Goal: Task Accomplishment & Management: Use online tool/utility

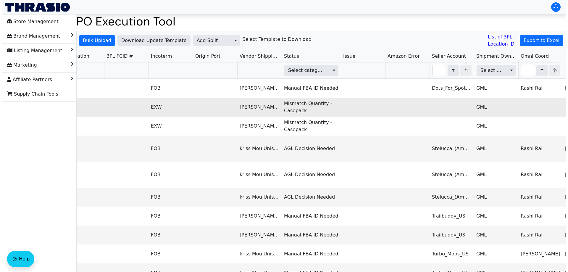
scroll to position [0, 482]
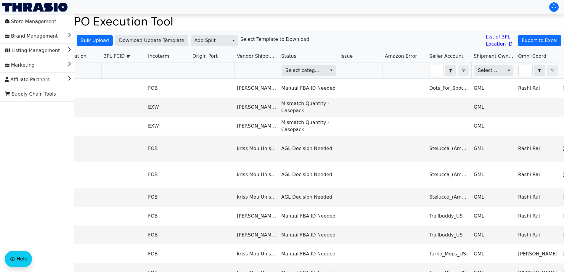
click at [327, 77] on th "Select category" at bounding box center [308, 70] width 59 height 16
click at [313, 64] on th "Select category" at bounding box center [308, 70] width 59 height 16
click at [309, 71] on span "Select category" at bounding box center [303, 70] width 37 height 7
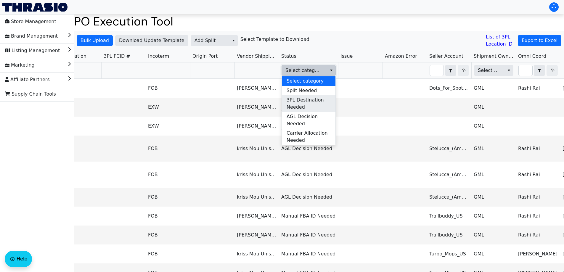
click at [318, 99] on span "3PL Destination Needed" at bounding box center [308, 103] width 44 height 14
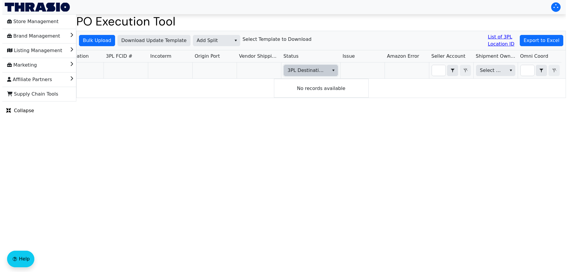
scroll to position [0, 0]
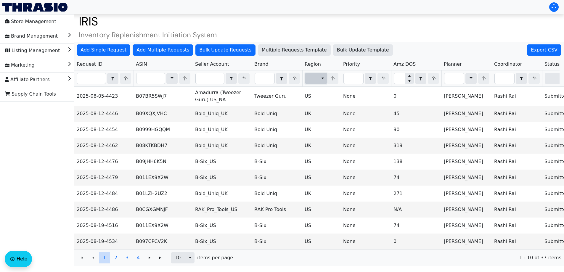
click at [318, 79] on button "select" at bounding box center [322, 78] width 9 height 11
click at [320, 90] on li "UK" at bounding box center [316, 88] width 22 height 9
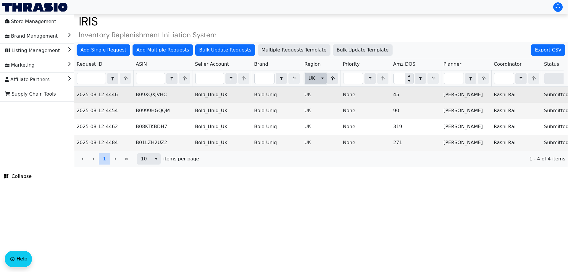
click at [150, 95] on td "B09XQXJVHC" at bounding box center [162, 95] width 59 height 16
copy td "B09XQXJVHC"
click at [150, 95] on td "B09XQXJVHC" at bounding box center [162, 95] width 59 height 16
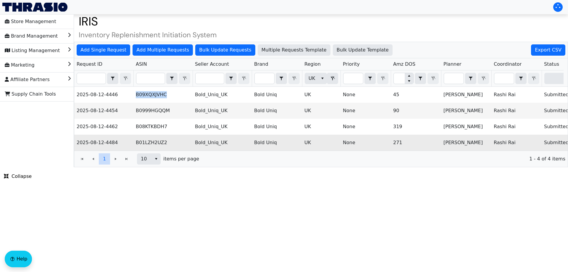
scroll to position [0, 238]
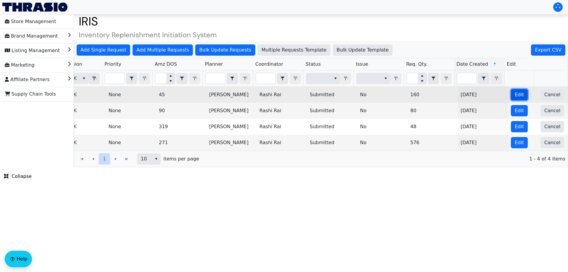
click at [515, 94] on span "Edit" at bounding box center [519, 94] width 9 height 7
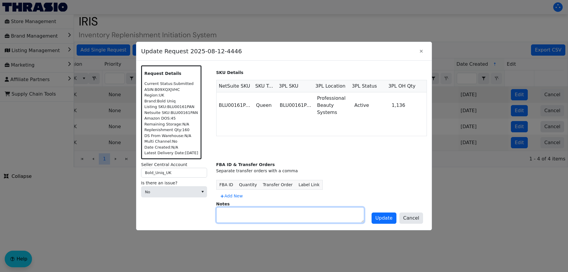
click at [235, 213] on textarea at bounding box center [290, 214] width 147 height 15
type textarea "N"
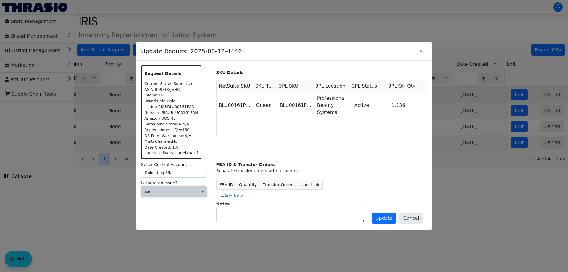
click at [185, 191] on span "No" at bounding box center [170, 192] width 50 height 6
click at [169, 229] on span "Cannot Be Resolved" at bounding box center [170, 230] width 48 height 7
click at [188, 207] on span at bounding box center [169, 211] width 57 height 11
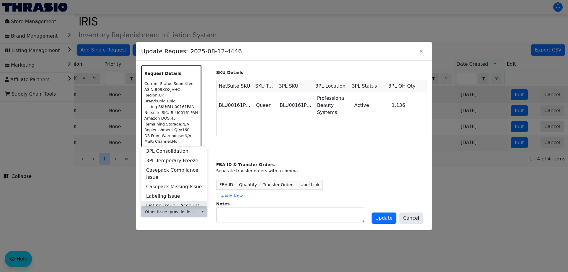
scroll to position [227, 0]
click at [184, 200] on span "Other Issue (provide details in notes)" at bounding box center [174, 204] width 56 height 14
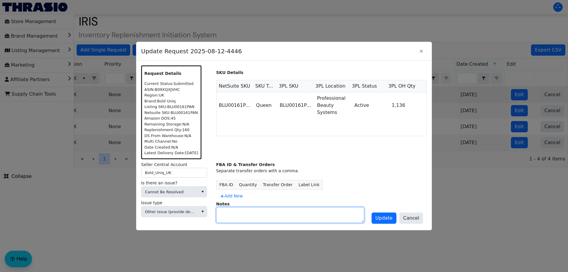
click at [246, 216] on textarea at bounding box center [290, 214] width 147 height 15
drag, startPoint x: 225, startPoint y: 212, endPoint x: 218, endPoint y: 211, distance: 6.6
click at [218, 211] on textarea "No access to create FBA shipments in Seller Central" at bounding box center [290, 214] width 147 height 15
click at [255, 212] on textarea "Do not have access to create FBA shipments in Seller Central" at bounding box center [290, 214] width 147 height 15
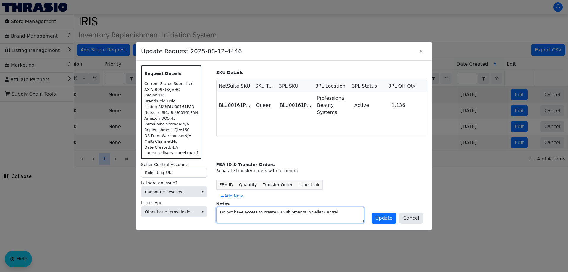
click at [348, 213] on textarea "Do not have access to create FBA shipments in Seller Central" at bounding box center [290, 214] width 147 height 15
click at [348, 213] on textarea "Do not have access to create FBA shipments in Seller Central. Pending IT." at bounding box center [290, 214] width 147 height 15
type textarea "Do not have access to create FBA shipments in Seller Central. Pending IT."
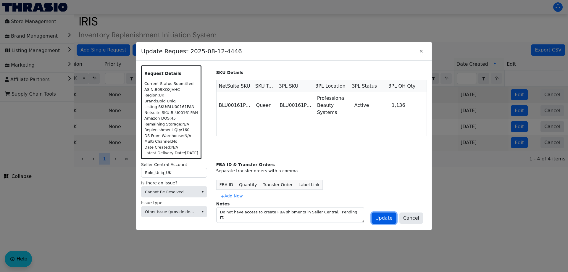
click at [384, 218] on span "Update" at bounding box center [383, 217] width 17 height 7
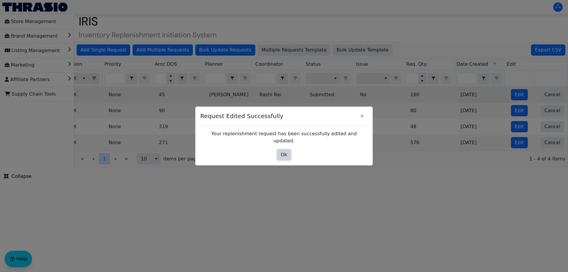
click at [284, 151] on span "Ok" at bounding box center [284, 154] width 7 height 7
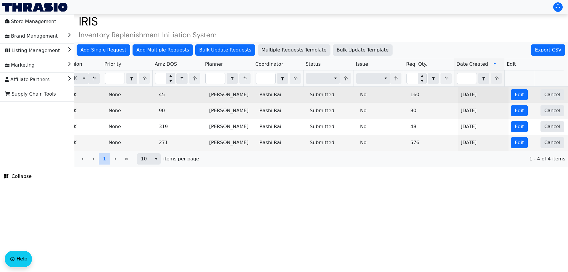
scroll to position [0, 238]
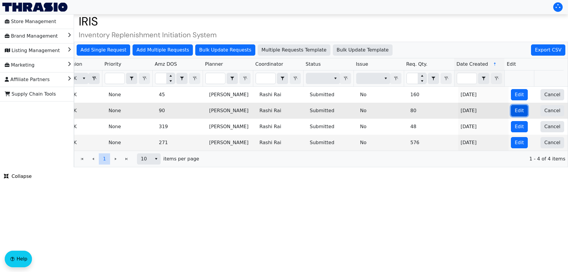
click at [517, 108] on span "Edit" at bounding box center [519, 110] width 9 height 7
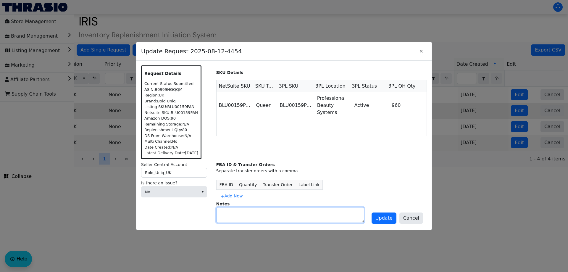
click at [243, 214] on textarea at bounding box center [290, 214] width 147 height 15
paste textarea "Do not have access to create FBA shipments in Seller Central. Pending IT."
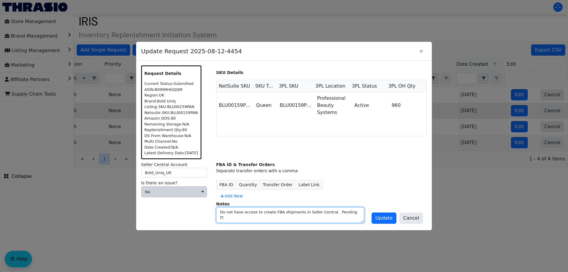
type textarea "Do not have access to create FBA shipments in Seller Central. Pending IT."
click at [183, 190] on span "No" at bounding box center [170, 192] width 50 height 6
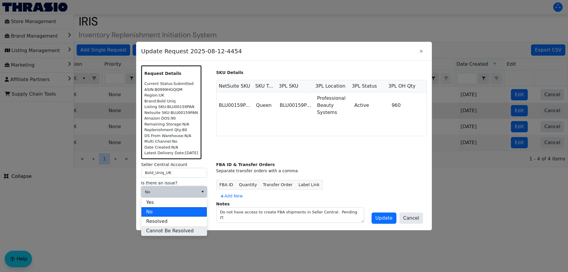
click at [168, 229] on span "Cannot Be Resolved" at bounding box center [170, 230] width 48 height 7
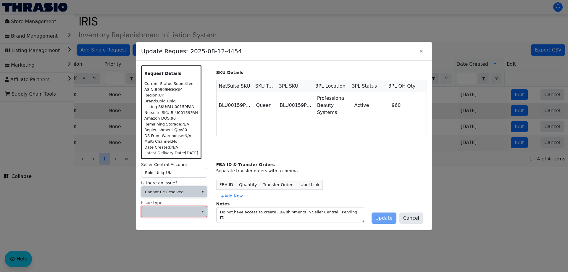
click at [159, 210] on span at bounding box center [170, 212] width 50 height 6
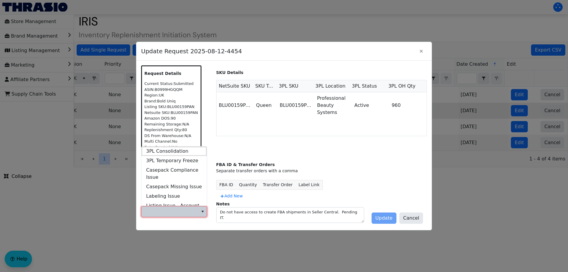
scroll to position [227, 0]
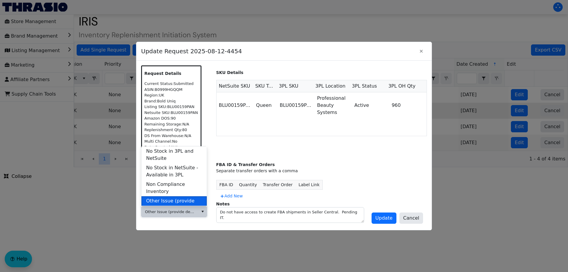
click at [165, 197] on span "Other Issue (provide details in notes)" at bounding box center [174, 204] width 56 height 14
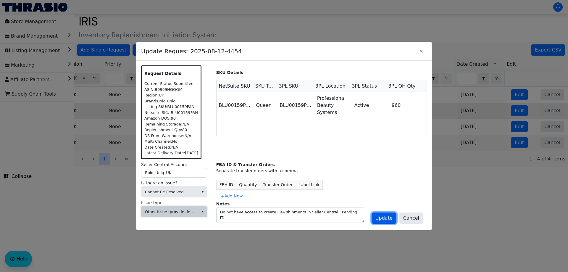
click at [388, 221] on span "Update" at bounding box center [383, 217] width 17 height 7
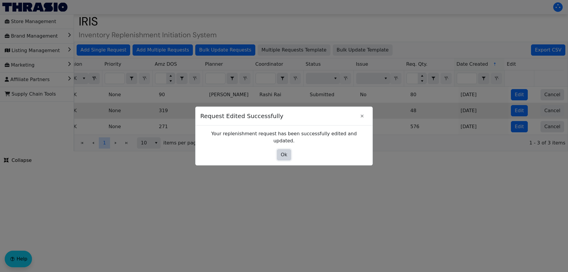
click at [286, 153] on span "Ok" at bounding box center [284, 154] width 7 height 7
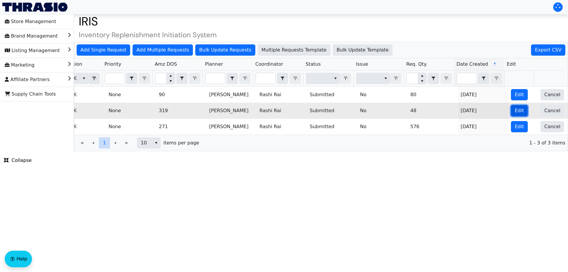
click at [511, 112] on button "Edit" at bounding box center [519, 110] width 17 height 11
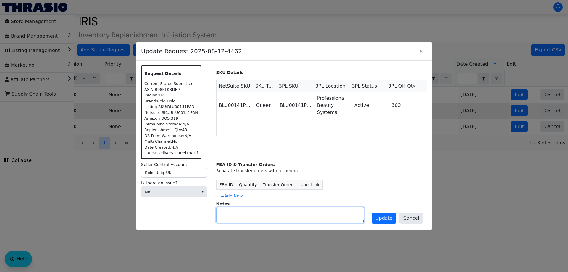
click at [253, 222] on textarea at bounding box center [290, 214] width 147 height 15
click at [195, 204] on div "Seller Central Account Bold_Uniq_UK Is there an issue? No" at bounding box center [176, 194] width 70 height 64
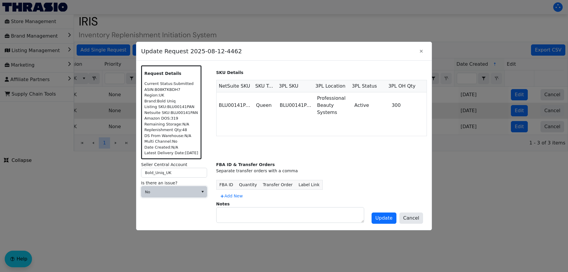
click at [180, 191] on span "No" at bounding box center [170, 192] width 50 height 6
click at [179, 230] on span "Cannot Be Resolved" at bounding box center [170, 230] width 48 height 7
click at [172, 216] on span at bounding box center [169, 211] width 57 height 11
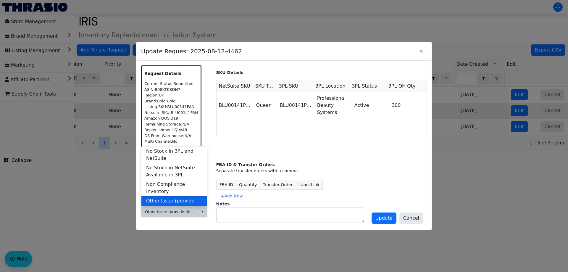
click at [169, 197] on span "Other Issue (provide details in notes)" at bounding box center [174, 204] width 56 height 14
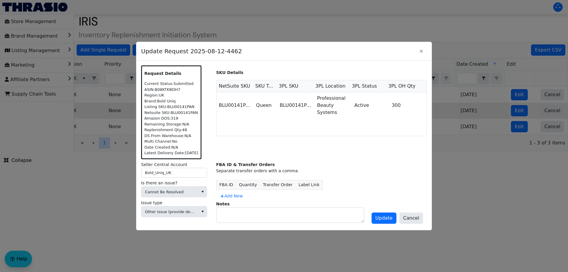
click at [246, 204] on div "Notes" at bounding box center [321, 212] width 211 height 22
click at [248, 212] on textarea at bounding box center [290, 214] width 147 height 15
paste textarea "Do not have access to create FBA shipments in Seller Central. Pending IT."
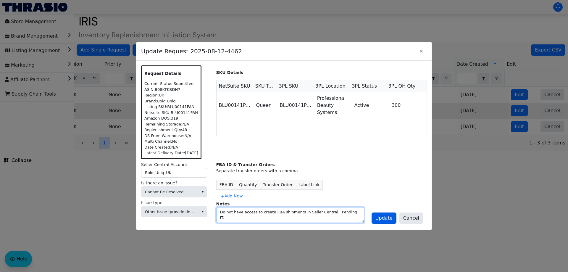
type textarea "Do not have access to create FBA shipments in Seller Central. Pending IT."
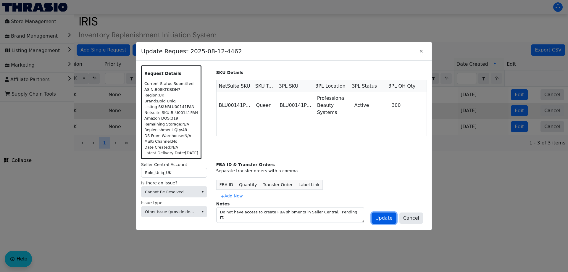
click at [393, 219] on span "Update" at bounding box center [383, 217] width 17 height 7
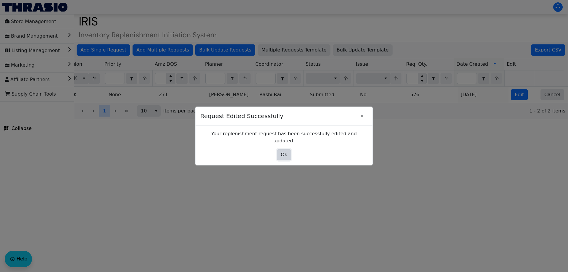
click at [285, 152] on span "Ok" at bounding box center [284, 154] width 7 height 7
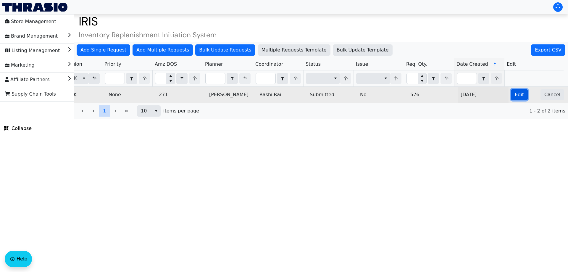
click at [515, 96] on span "Edit" at bounding box center [519, 94] width 9 height 7
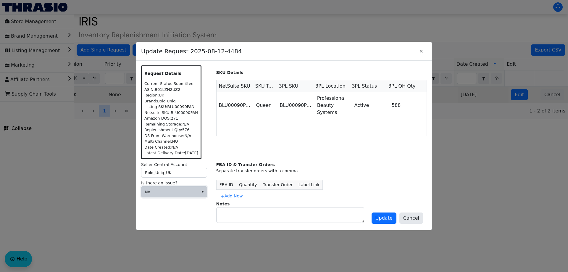
click at [172, 197] on span "No" at bounding box center [174, 191] width 66 height 11
click at [161, 227] on li "Cannot Be Resolved" at bounding box center [173, 230] width 65 height 9
click at [164, 203] on label "Issue type" at bounding box center [176, 203] width 70 height 6
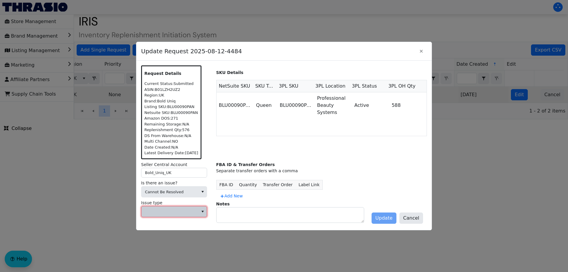
click at [158, 215] on span at bounding box center [169, 211] width 57 height 11
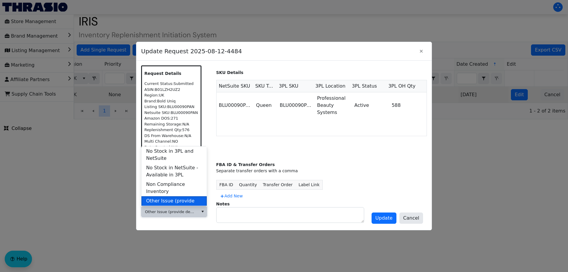
click at [172, 197] on span "Other Issue (provide details in notes)" at bounding box center [174, 204] width 56 height 14
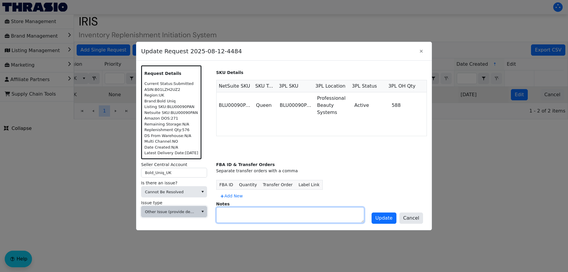
click at [259, 216] on textarea at bounding box center [290, 214] width 147 height 15
paste textarea "Do not have access to create FBA shipments in Seller Central. Pending IT."
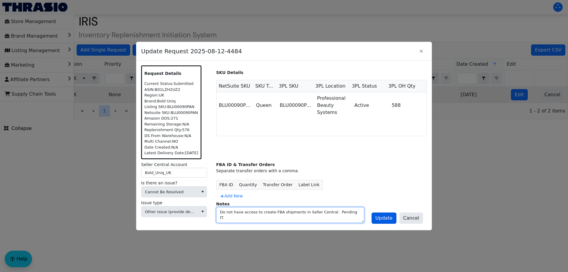
type textarea "Do not have access to create FBA shipments in Seller Central. Pending IT."
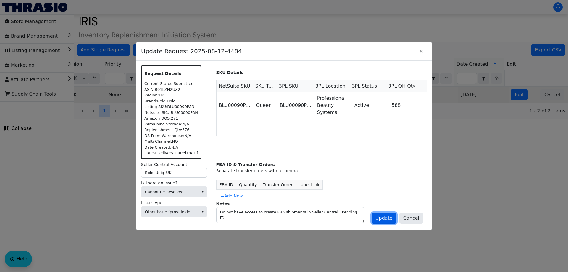
click at [383, 219] on span "Update" at bounding box center [383, 217] width 17 height 7
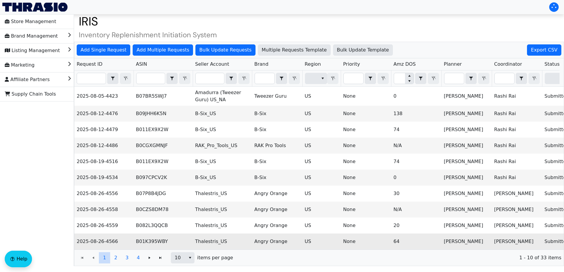
scroll to position [13, 0]
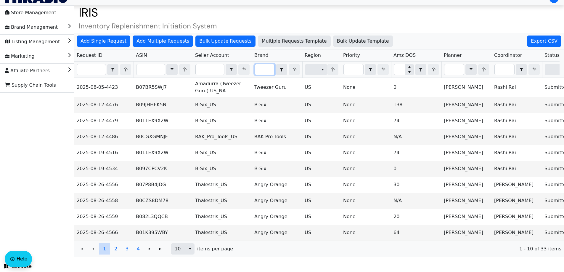
click at [269, 64] on input "Filter" at bounding box center [265, 69] width 20 height 11
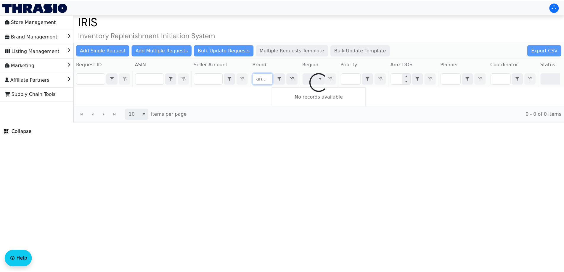
scroll to position [0, 5]
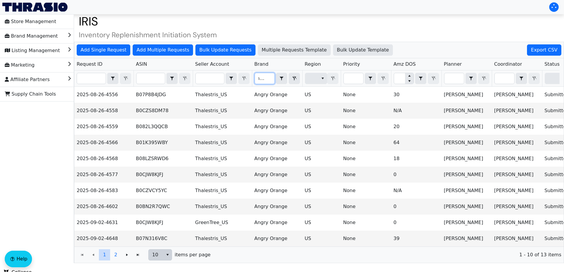
type input "angry or"
click at [162, 259] on span "10" at bounding box center [156, 254] width 14 height 11
click at [157, 224] on li "10" at bounding box center [160, 219] width 23 height 9
click at [158, 258] on span "10" at bounding box center [155, 254] width 7 height 7
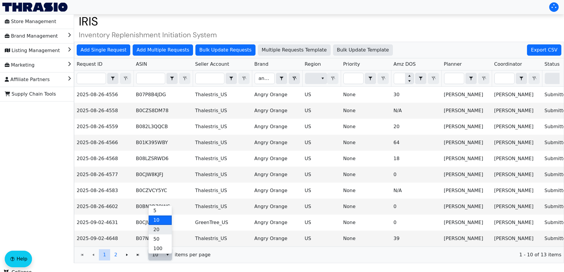
click at [156, 231] on span "20" at bounding box center [156, 229] width 6 height 7
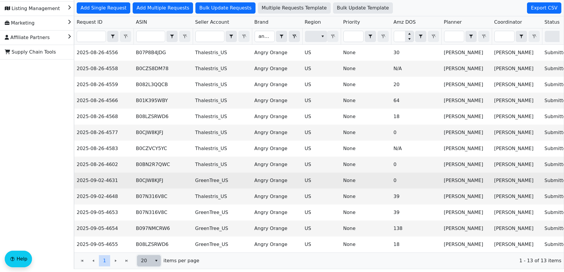
scroll to position [42, 0]
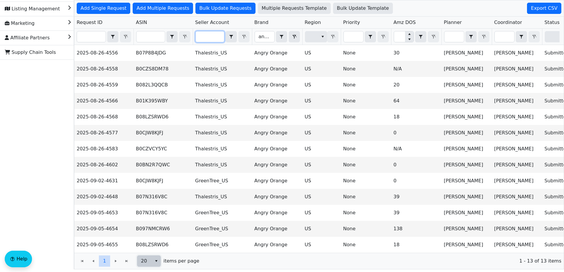
click at [205, 33] on input "Filter" at bounding box center [210, 36] width 28 height 11
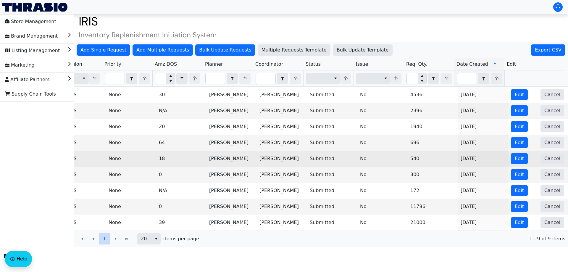
scroll to position [0, 0]
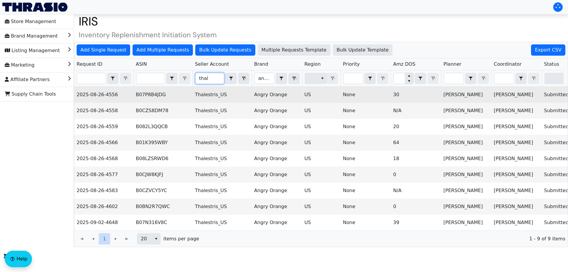
type input "thal"
click at [152, 95] on td "B07P8B4JDG" at bounding box center [162, 95] width 59 height 16
copy td "B07P8B4JDG"
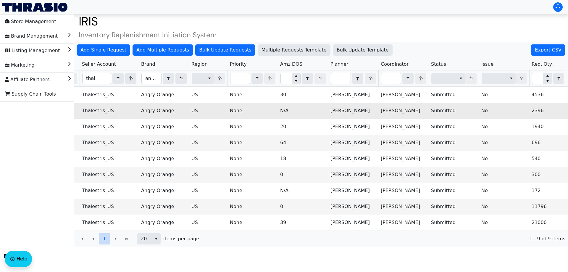
scroll to position [0, 233]
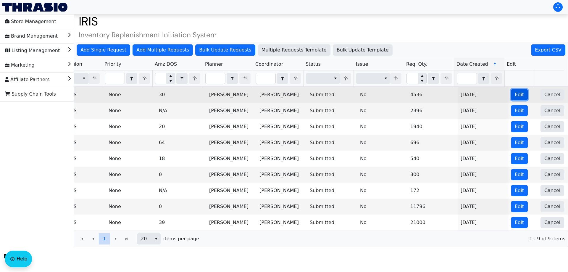
click at [520, 93] on button "Edit" at bounding box center [519, 94] width 17 height 11
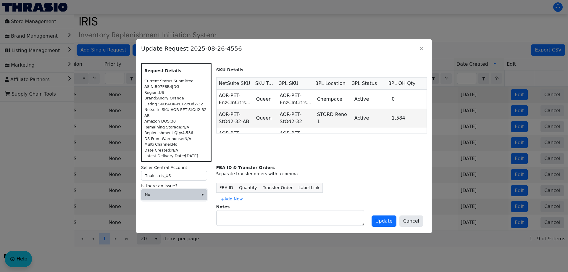
click at [186, 193] on span "No" at bounding box center [170, 195] width 50 height 6
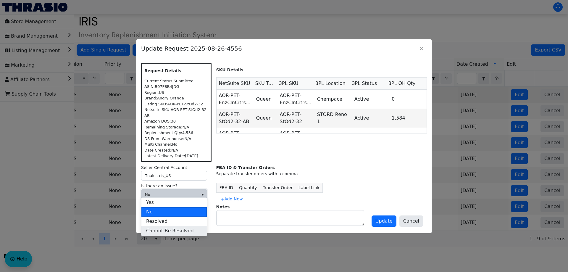
click at [172, 231] on span "Cannot Be Resolved" at bounding box center [170, 230] width 48 height 7
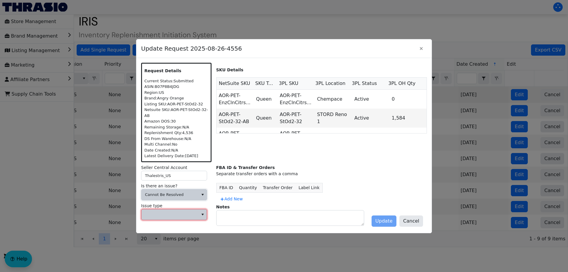
click at [173, 215] on span at bounding box center [169, 214] width 57 height 11
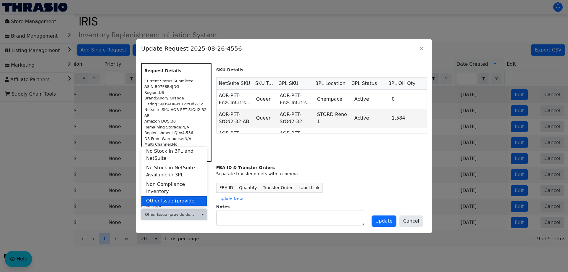
click at [164, 197] on span "Other Issue (provide details in notes)" at bounding box center [174, 204] width 56 height 14
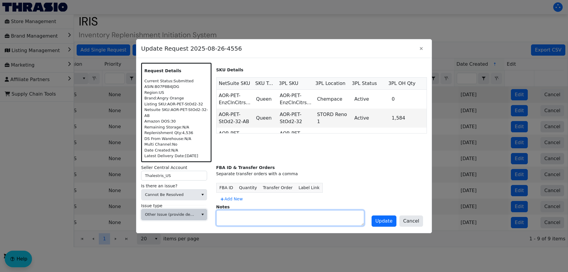
click at [259, 215] on textarea at bounding box center [290, 217] width 147 height 15
type textarea "M"
click at [259, 215] on textarea "New Request will be submitted under Green Tree" at bounding box center [290, 217] width 147 height 15
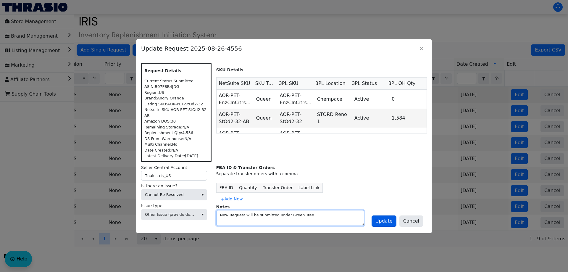
type textarea "New Request will be submitted under Green Tree"
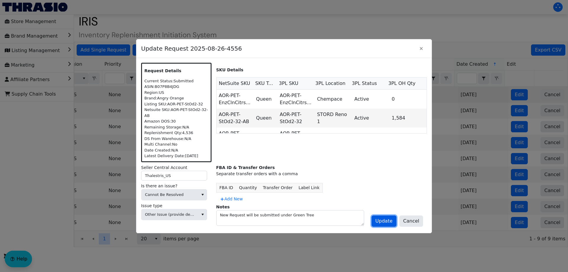
click at [386, 217] on span "Update" at bounding box center [383, 220] width 17 height 7
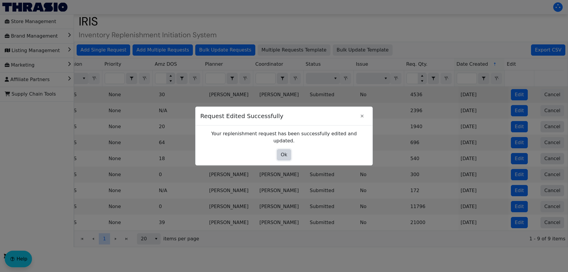
click at [290, 154] on button "Ok" at bounding box center [284, 154] width 14 height 11
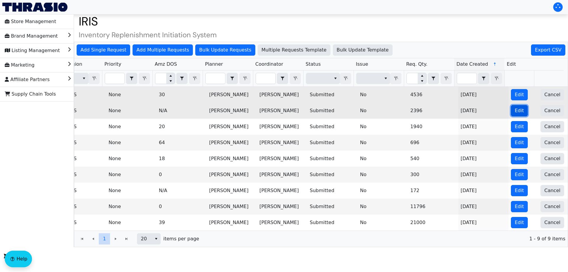
click at [517, 109] on span "Edit" at bounding box center [519, 110] width 9 height 7
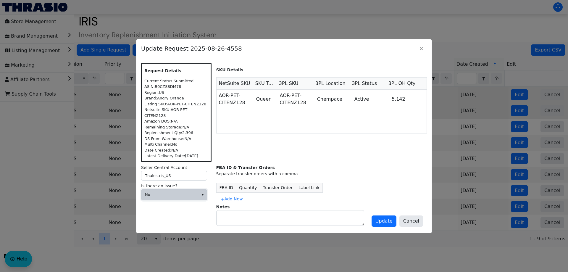
click at [190, 189] on span "No" at bounding box center [169, 194] width 57 height 11
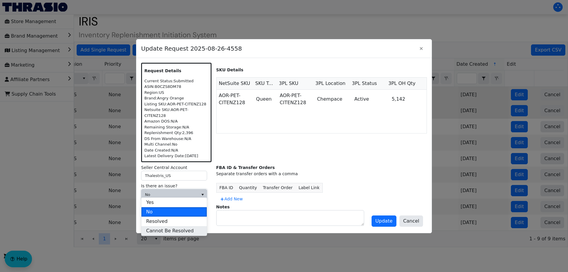
click at [169, 233] on span "Cannot Be Resolved" at bounding box center [170, 230] width 48 height 7
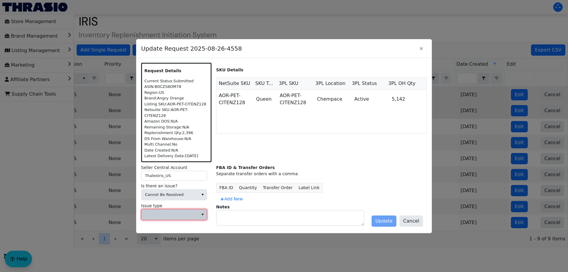
click at [176, 212] on span at bounding box center [170, 215] width 50 height 6
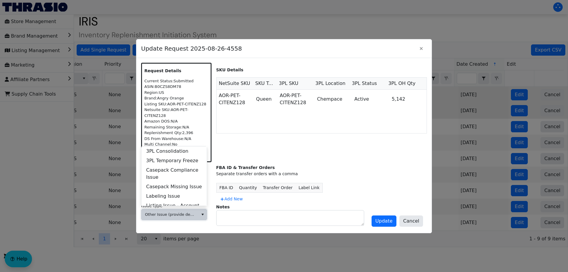
scroll to position [227, 0]
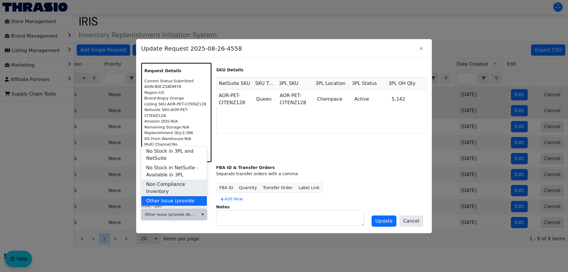
click at [186, 187] on span "Non Compliance Inventory" at bounding box center [174, 188] width 56 height 14
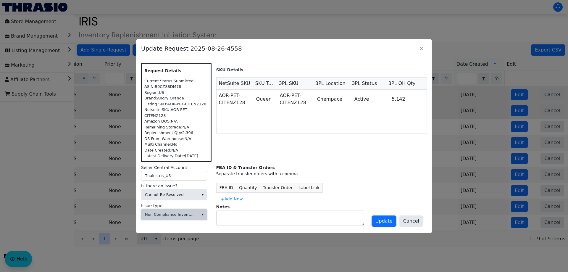
click at [179, 212] on span "Non Compliance Inventory" at bounding box center [170, 215] width 50 height 6
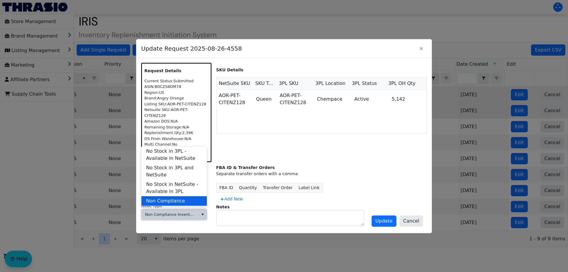
scroll to position [237, 0]
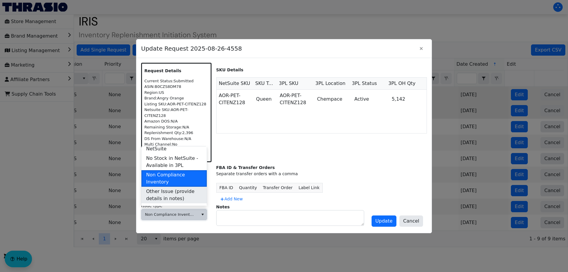
click at [173, 191] on span "Other Issue (provide details in notes)" at bounding box center [174, 195] width 56 height 14
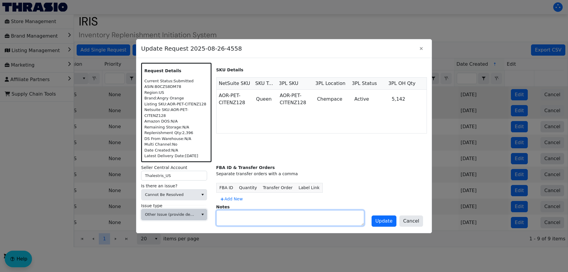
click at [257, 219] on textarea at bounding box center [290, 217] width 147 height 15
paste textarea "New Request will be submitted under Green Tree"
type textarea "New Request will be submitted under Green Tree"
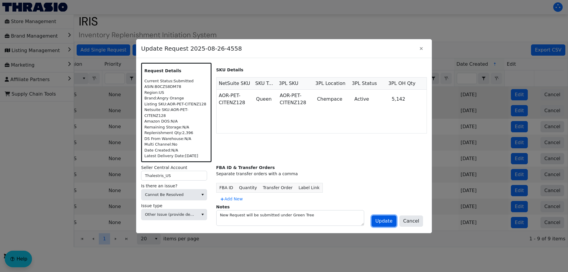
click at [388, 220] on span "Update" at bounding box center [383, 220] width 17 height 7
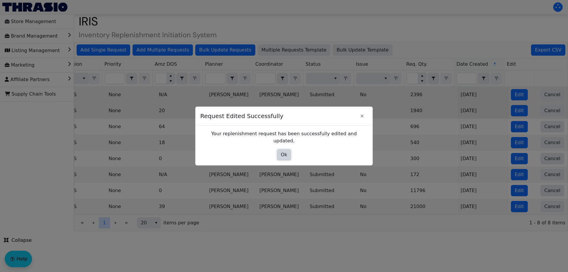
click at [280, 151] on button "Ok" at bounding box center [284, 154] width 14 height 11
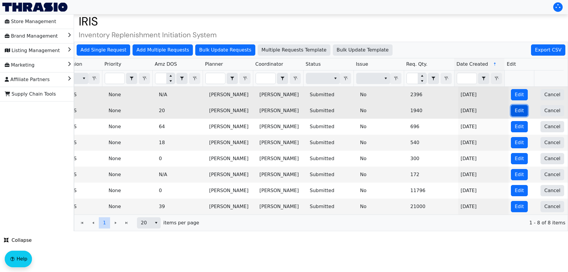
click at [515, 108] on span "Edit" at bounding box center [519, 110] width 9 height 7
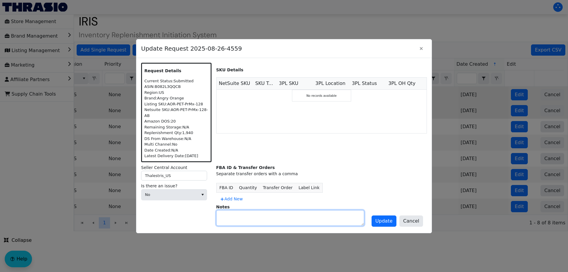
click at [243, 220] on textarea at bounding box center [290, 217] width 147 height 15
paste textarea "New Request will be submitted under Green Tree"
type textarea "New Request will be submitted under Green Tree"
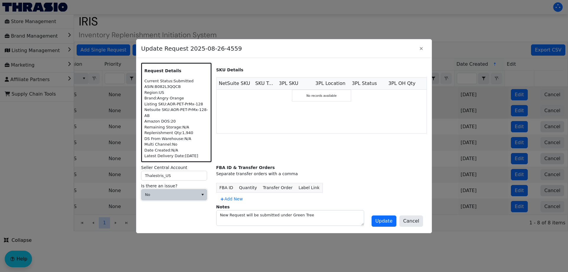
click at [182, 192] on span "No" at bounding box center [170, 195] width 50 height 6
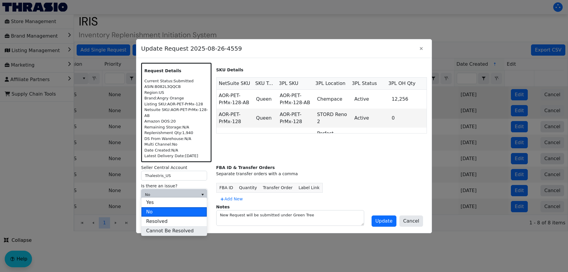
click at [167, 232] on span "Cannot Be Resolved" at bounding box center [170, 230] width 48 height 7
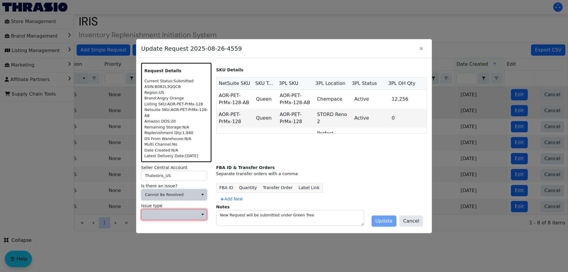
click at [167, 212] on span at bounding box center [170, 215] width 50 height 6
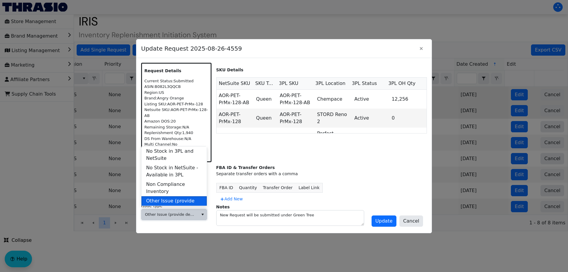
click at [174, 197] on span "Other Issue (provide details in notes)" at bounding box center [174, 204] width 56 height 14
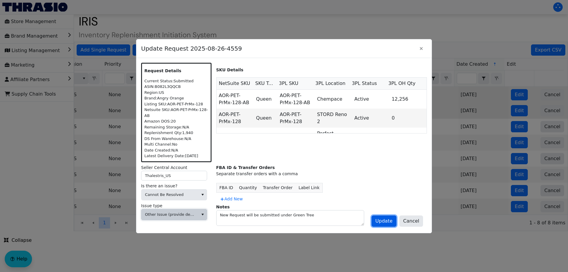
click at [385, 218] on span "Update" at bounding box center [383, 220] width 17 height 7
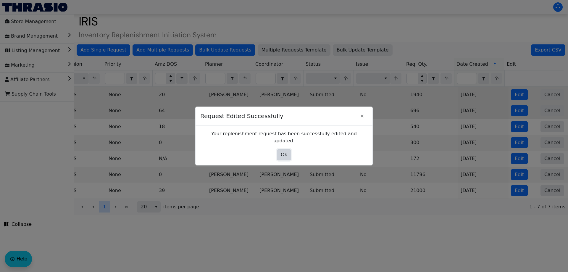
click at [281, 151] on span "Ok" at bounding box center [284, 154] width 7 height 7
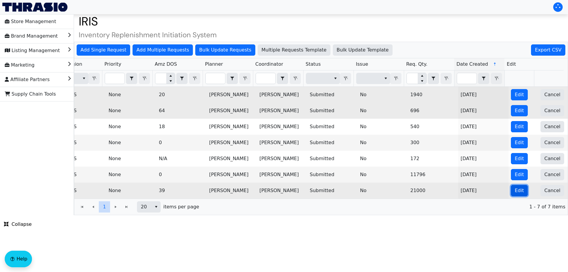
click at [511, 188] on button "Edit" at bounding box center [519, 190] width 17 height 11
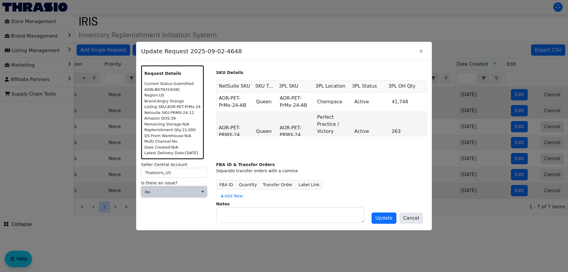
click at [177, 190] on span "No" at bounding box center [170, 192] width 50 height 6
click at [156, 232] on span "Cannot Be Resolved" at bounding box center [170, 230] width 48 height 7
click at [162, 209] on span at bounding box center [170, 212] width 50 height 6
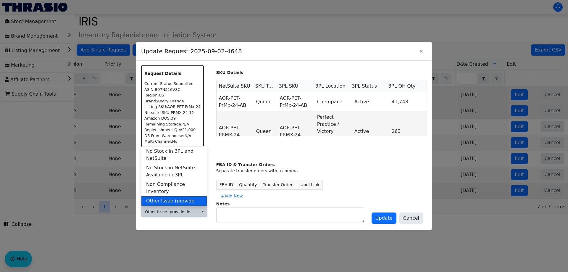
click at [188, 197] on span "Other Issue (provide details in notes)" at bounding box center [174, 204] width 56 height 14
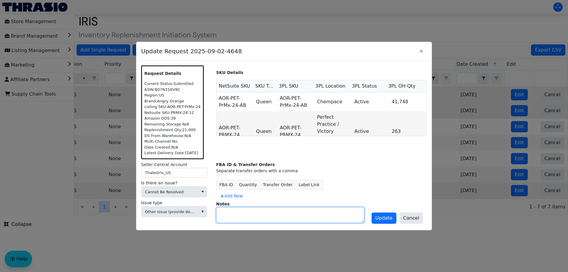
click at [230, 216] on textarea at bounding box center [290, 214] width 147 height 15
paste textarea "New Request will be submitted under Green Tree"
type textarea "New Request will be submitted under Green Tree"
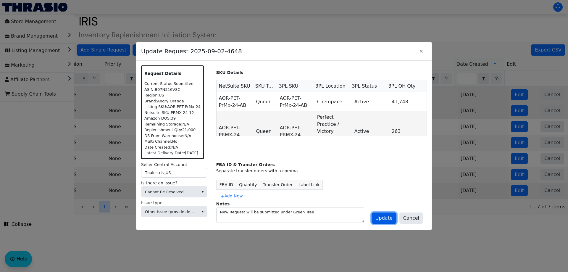
click at [390, 221] on span "Update" at bounding box center [383, 217] width 17 height 7
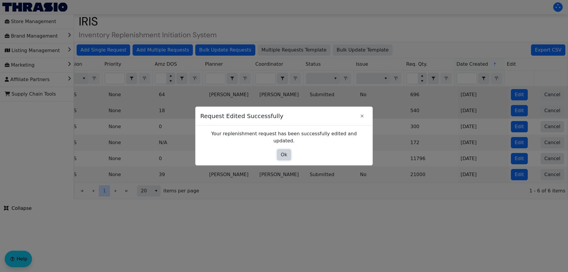
click at [285, 154] on span "Ok" at bounding box center [284, 154] width 7 height 7
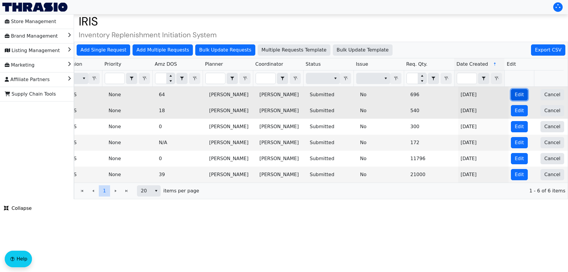
click at [515, 94] on span "Edit" at bounding box center [519, 94] width 9 height 7
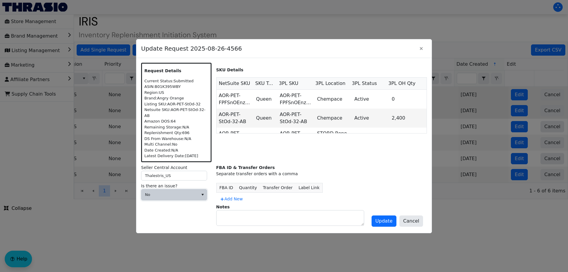
click at [180, 193] on span "No" at bounding box center [170, 195] width 50 height 6
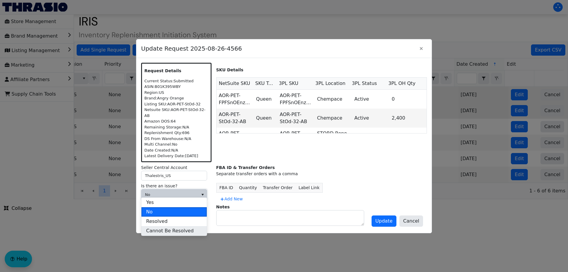
click at [162, 230] on span "Cannot Be Resolved" at bounding box center [170, 230] width 48 height 7
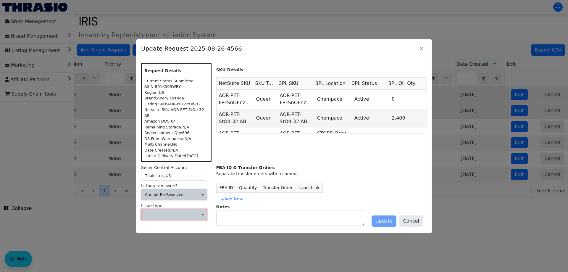
click at [159, 212] on span at bounding box center [170, 215] width 50 height 6
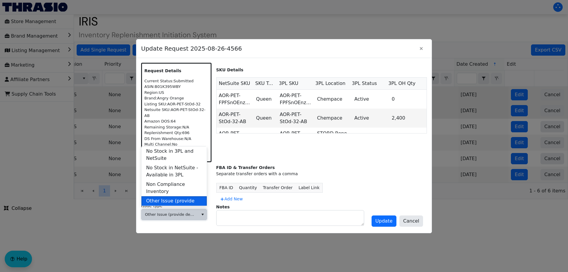
click at [168, 200] on span "Other Issue (provide details in notes)" at bounding box center [174, 204] width 56 height 14
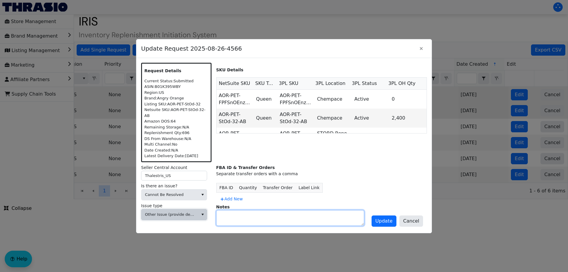
click at [243, 210] on textarea at bounding box center [290, 217] width 147 height 15
paste textarea "New Request will be submitted under Green Tree"
type textarea "New Request will be submitted under Green Tree"
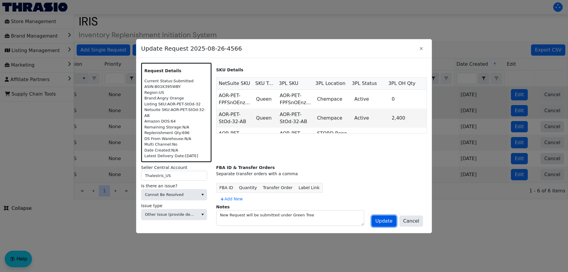
click at [380, 220] on span "Update" at bounding box center [383, 220] width 17 height 7
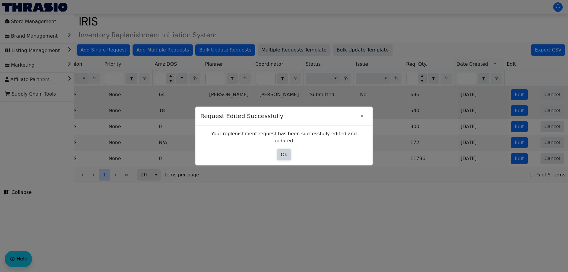
click at [282, 153] on span "Ok" at bounding box center [284, 154] width 7 height 7
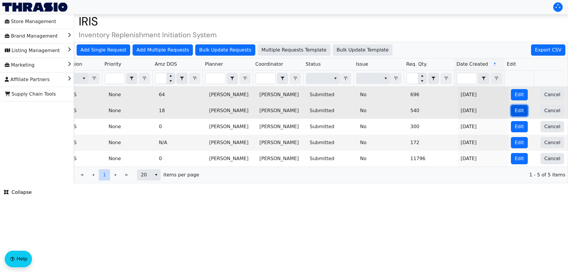
click at [515, 110] on span "Edit" at bounding box center [519, 110] width 9 height 7
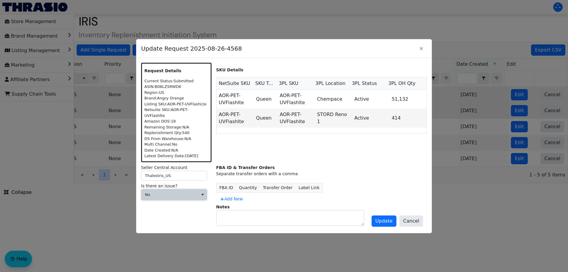
click at [160, 192] on span "No" at bounding box center [170, 195] width 50 height 6
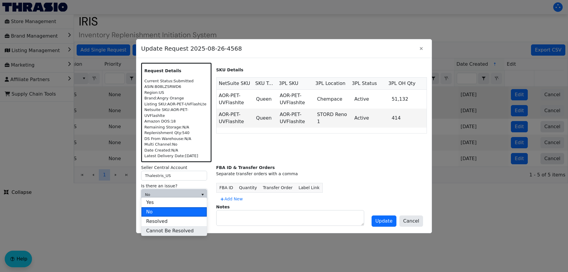
click at [167, 230] on span "Cannot Be Resolved" at bounding box center [170, 230] width 48 height 7
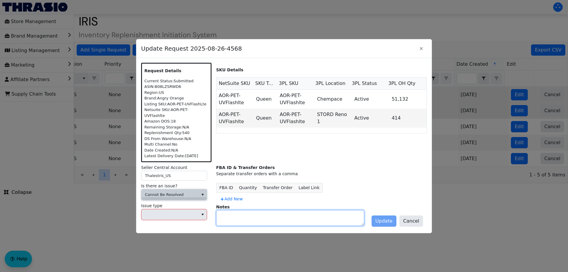
click at [246, 216] on textarea at bounding box center [290, 217] width 147 height 15
paste textarea "New Request will be submitted under Green Tree"
type textarea "New Request will be submitted under Green Tree"
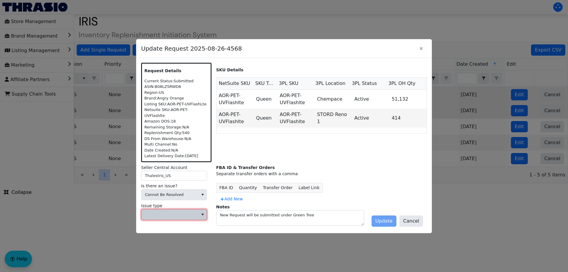
click at [184, 213] on span at bounding box center [170, 215] width 50 height 6
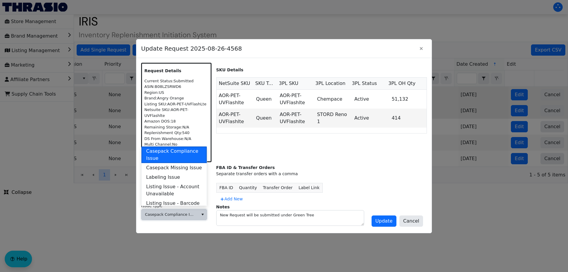
scroll to position [237, 0]
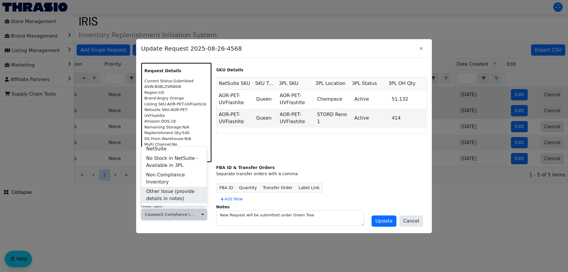
click at [164, 189] on span "Other Issue (provide details in notes)" at bounding box center [174, 195] width 56 height 14
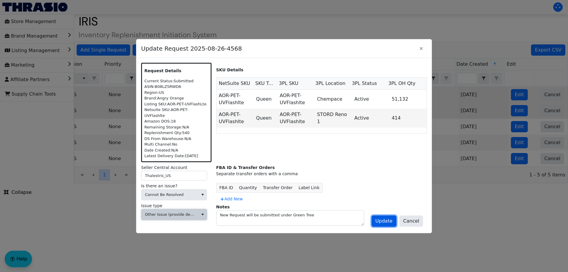
click at [393, 217] on span "Update" at bounding box center [383, 220] width 17 height 7
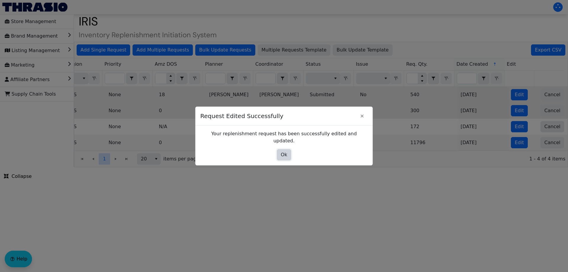
click at [289, 150] on button "Ok" at bounding box center [284, 154] width 14 height 11
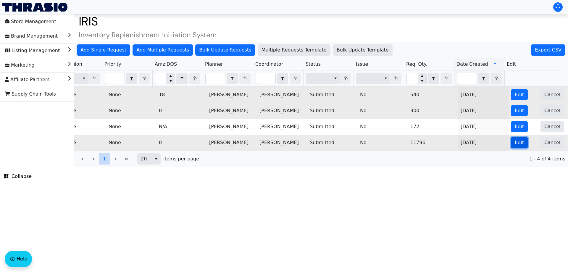
click at [515, 144] on span "Edit" at bounding box center [519, 142] width 9 height 7
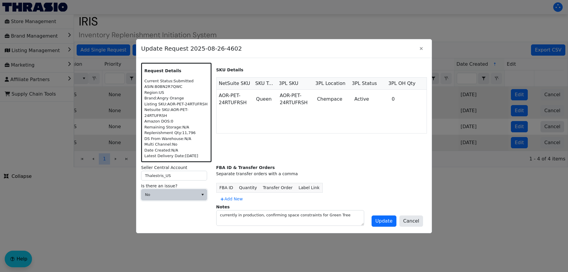
click at [170, 189] on span "No" at bounding box center [169, 194] width 57 height 11
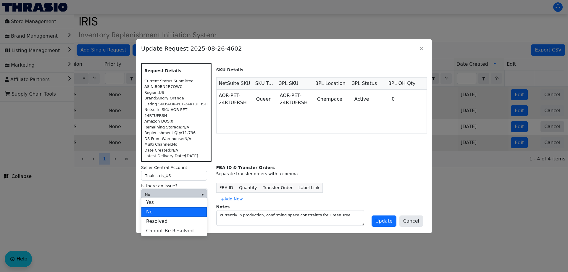
click at [417, 224] on div "Update Cancel" at bounding box center [397, 221] width 54 height 14
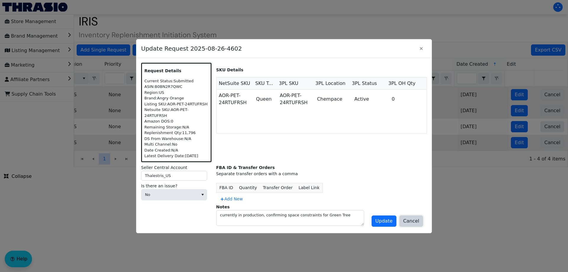
click at [414, 220] on span "Cancel" at bounding box center [411, 220] width 16 height 7
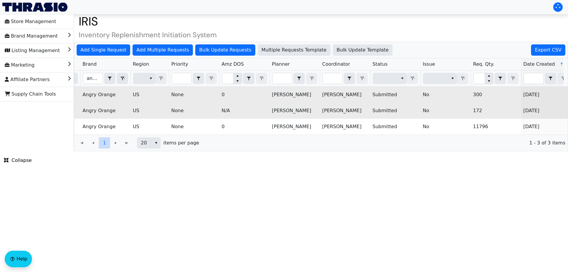
scroll to position [0, 238]
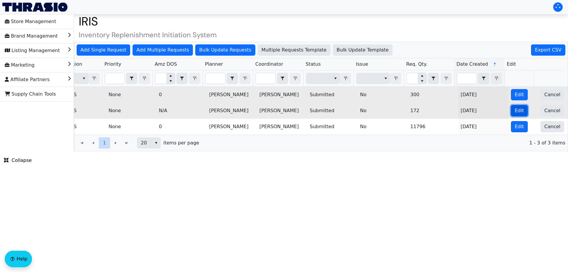
click at [515, 108] on span "Edit" at bounding box center [519, 110] width 9 height 7
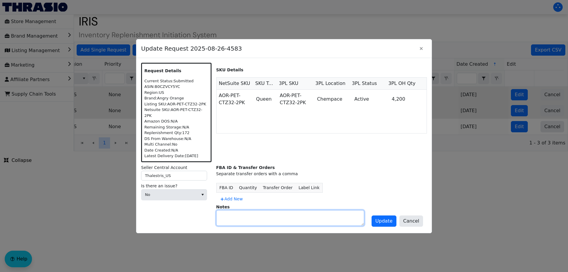
click at [236, 210] on textarea at bounding box center [290, 217] width 147 height 15
paste textarea "New Request will be submitted under Green Tree"
type textarea "New Request will be submitted under Green Tree"
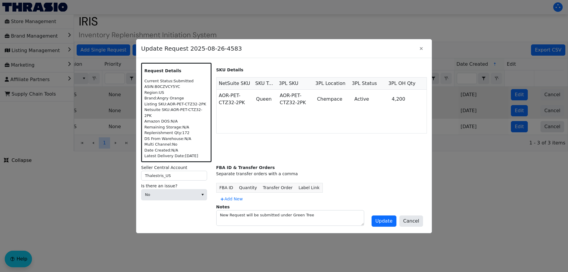
click at [178, 185] on label "Is there an issue?" at bounding box center [176, 186] width 70 height 6
click at [175, 192] on span "No" at bounding box center [170, 195] width 50 height 6
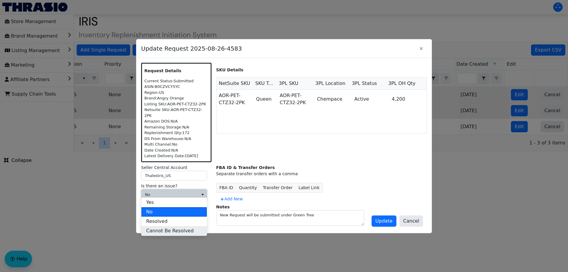
click at [190, 230] on li "Cannot Be Resolved" at bounding box center [173, 230] width 65 height 9
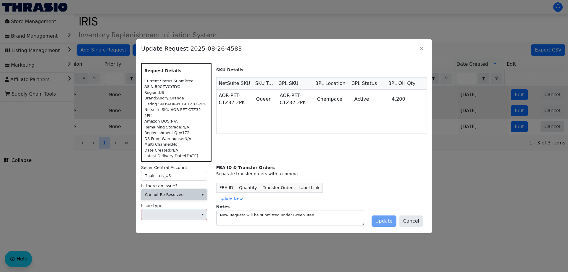
click at [176, 219] on div "Issue type" at bounding box center [176, 213] width 70 height 20
click at [174, 215] on span at bounding box center [169, 214] width 57 height 11
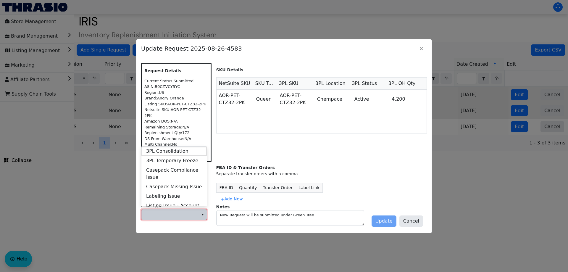
scroll to position [227, 0]
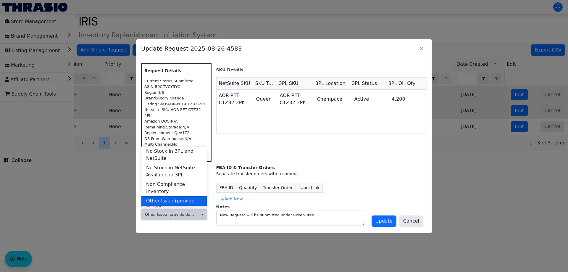
click at [185, 197] on span "Other Issue (provide details in notes)" at bounding box center [174, 204] width 56 height 14
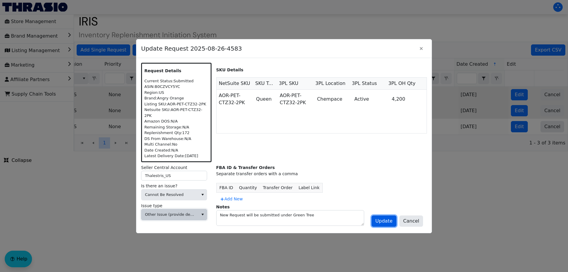
click at [396, 217] on button "Update" at bounding box center [384, 220] width 25 height 11
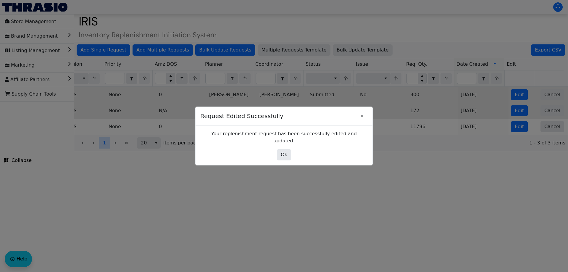
click at [396, 217] on div at bounding box center [284, 136] width 568 height 272
click at [284, 154] on span "Ok" at bounding box center [284, 154] width 7 height 7
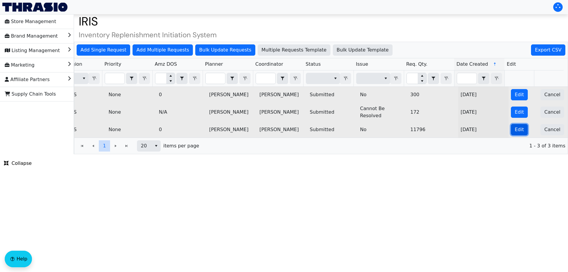
click at [515, 129] on span "Edit" at bounding box center [519, 129] width 9 height 7
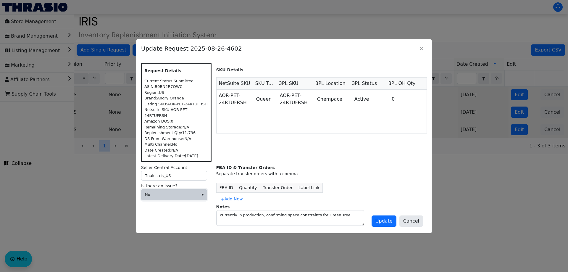
click at [182, 194] on span "No" at bounding box center [170, 195] width 50 height 6
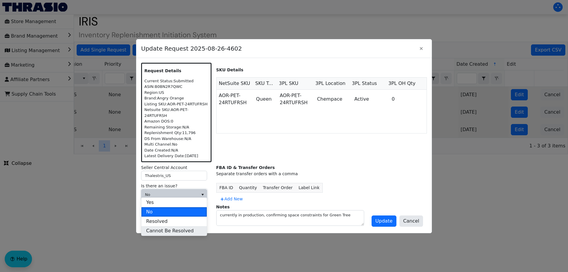
click at [172, 235] on li "Cannot Be Resolved" at bounding box center [173, 230] width 65 height 9
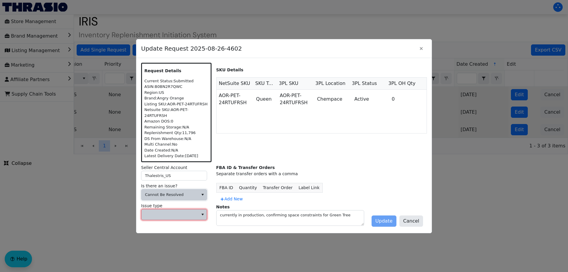
click at [165, 212] on span at bounding box center [170, 215] width 50 height 6
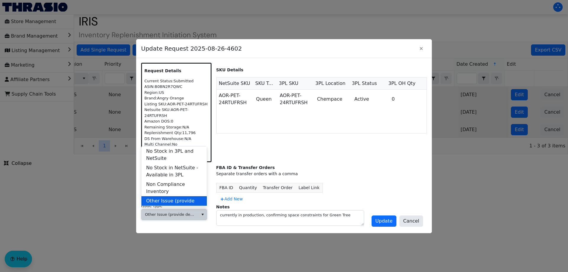
click at [184, 197] on span "Other Issue (provide details in notes)" at bounding box center [174, 204] width 56 height 14
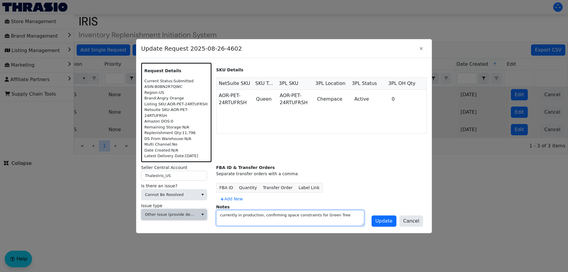
click at [320, 214] on textarea "currently in production, confirming space constraints for Green Tree" at bounding box center [290, 217] width 147 height 15
click at [342, 214] on textarea "currently in production, confirming space constraints for Green Tree" at bounding box center [290, 217] width 147 height 15
paste textarea "New Request will be submitted under Green Tree"
type textarea "currently in production, confirming space constraints for Green Tree New Reques…"
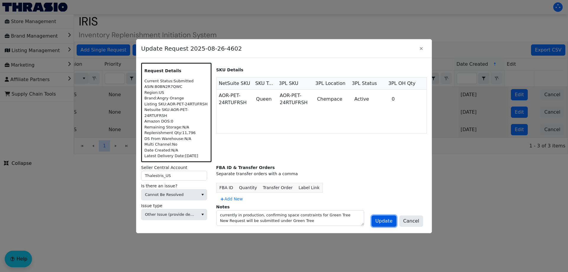
click at [383, 218] on span "Update" at bounding box center [383, 220] width 17 height 7
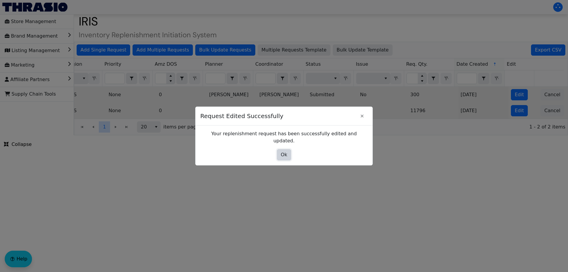
click at [287, 151] on span "Ok" at bounding box center [284, 154] width 7 height 7
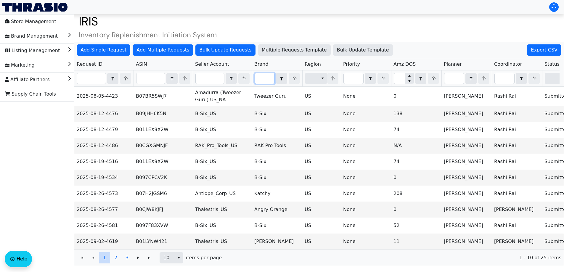
click at [267, 76] on input "Filter" at bounding box center [265, 78] width 20 height 11
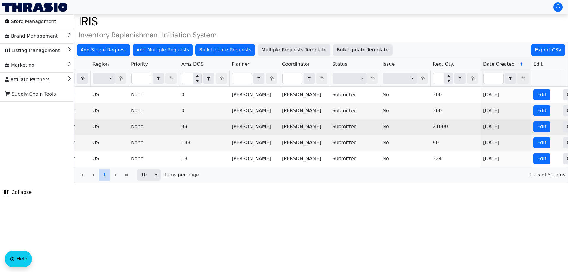
scroll to position [0, 238]
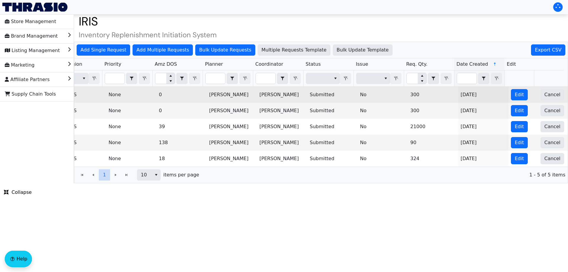
type input "angr"
click at [503, 97] on td "[DATE]" at bounding box center [483, 95] width 50 height 16
click at [515, 96] on span "Edit" at bounding box center [519, 94] width 9 height 7
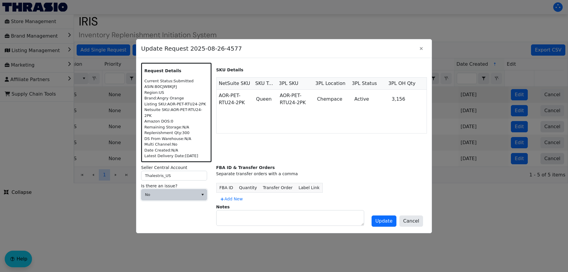
click at [197, 192] on span "No" at bounding box center [169, 194] width 57 height 11
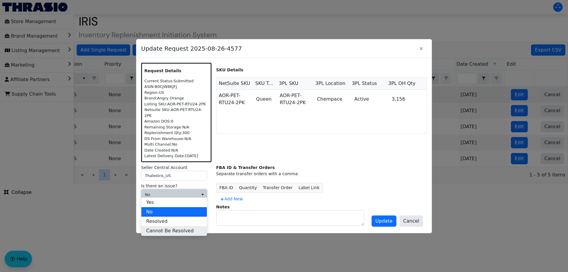
click at [164, 234] on span "Cannot Be Resolved" at bounding box center [170, 230] width 48 height 7
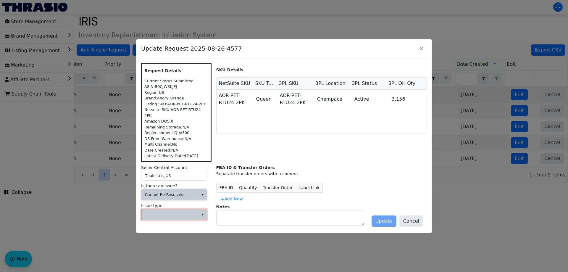
click at [181, 209] on span at bounding box center [169, 214] width 57 height 11
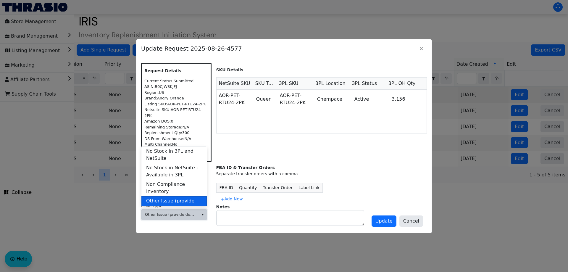
click at [170, 197] on span "Other Issue (provide details in notes)" at bounding box center [174, 204] width 56 height 14
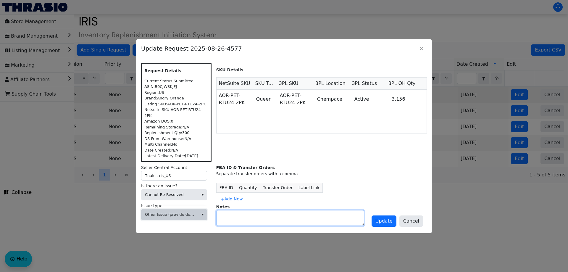
click at [247, 210] on textarea at bounding box center [290, 217] width 147 height 15
paste textarea "New Request will be submitted under Green Tree"
type textarea "New Request will be submitted under Green Tree"
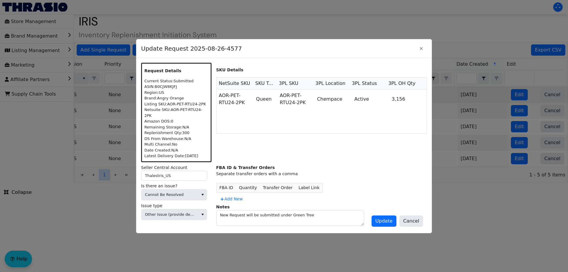
click at [374, 219] on div "Update Cancel" at bounding box center [397, 221] width 54 height 14
click at [390, 215] on button "Update" at bounding box center [384, 220] width 25 height 11
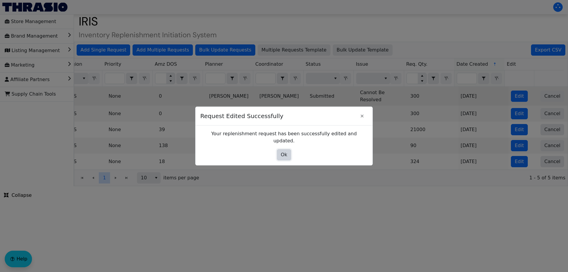
click at [282, 151] on span "Ok" at bounding box center [284, 154] width 7 height 7
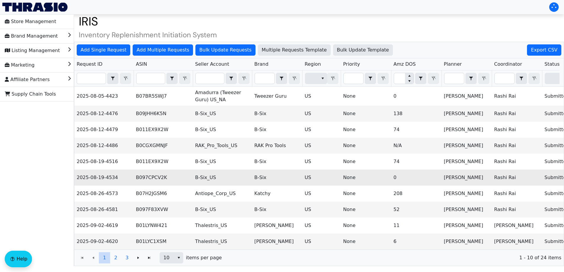
scroll to position [13, 0]
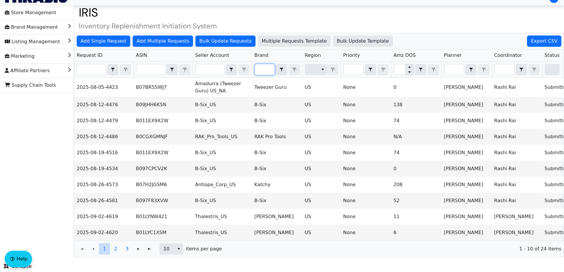
click at [262, 67] on input "Filter" at bounding box center [265, 69] width 20 height 11
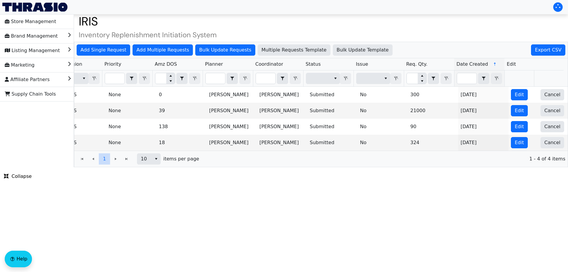
scroll to position [0, 0]
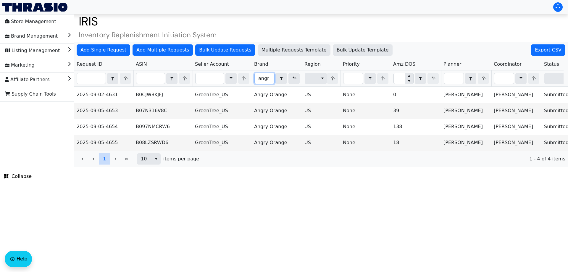
type input "angr"
click at [311, 167] on html "Store Management Brand Management Listing Management Marketing Affiliate Partne…" at bounding box center [284, 83] width 568 height 167
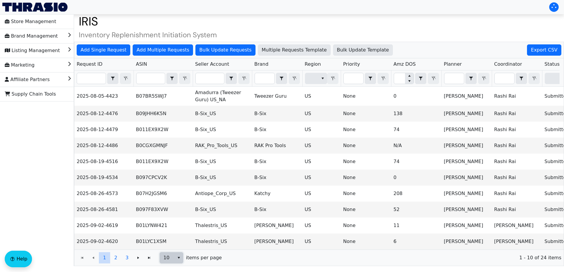
click at [173, 262] on span "10" at bounding box center [167, 257] width 14 height 11
click at [168, 241] on span "50" at bounding box center [167, 241] width 6 height 7
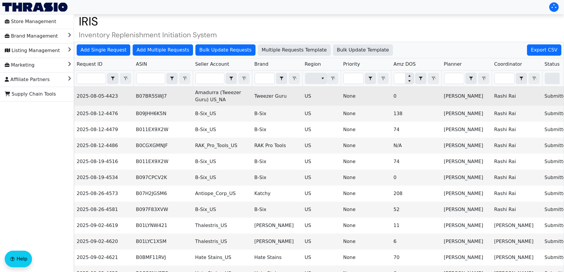
click at [152, 94] on td "B07BR5SWJ7" at bounding box center [162, 96] width 59 height 19
copy td "B07BR5SWJ7"
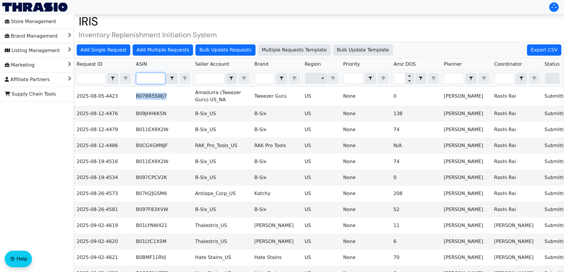
click at [148, 78] on input "Filter" at bounding box center [150, 78] width 28 height 11
paste input "B07BR5SWJ7"
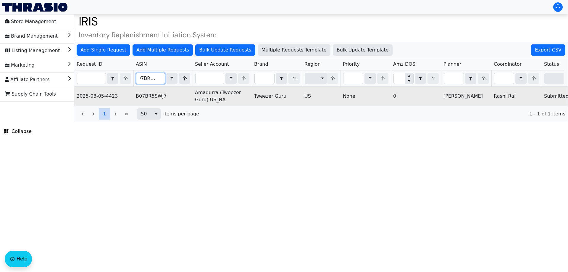
scroll to position [0, 238]
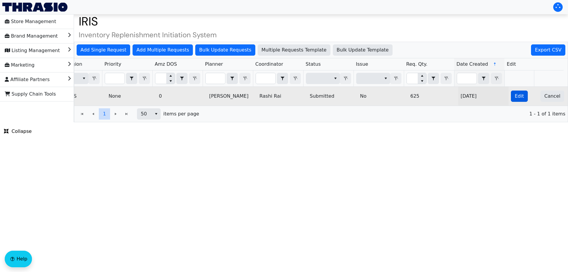
type input "B07BR5SWJ7"
click at [515, 97] on span "Edit" at bounding box center [519, 96] width 9 height 7
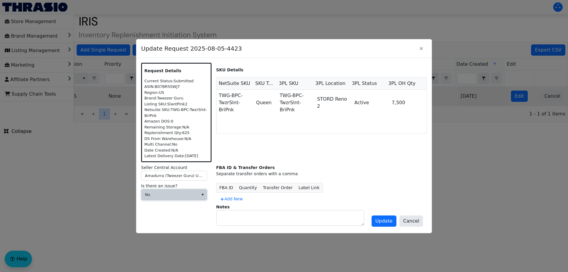
click at [187, 196] on span "No" at bounding box center [170, 195] width 50 height 6
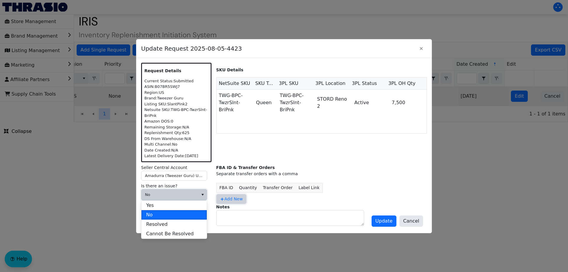
click at [229, 200] on span "Add New" at bounding box center [231, 199] width 23 height 6
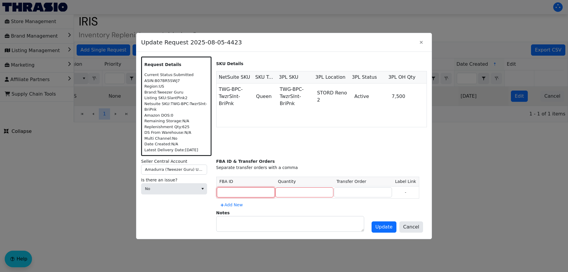
click at [237, 189] on input at bounding box center [246, 192] width 58 height 10
type input "MULTIPLE"
click at [237, 189] on input "MULTIPLE" at bounding box center [246, 192] width 58 height 10
click at [334, 190] on input at bounding box center [363, 192] width 58 height 10
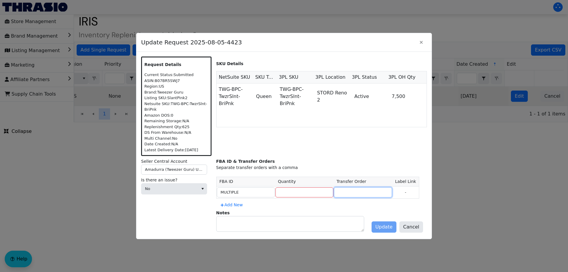
paste input "MULTIPLE"
type input "MULTIPLE"
click at [285, 191] on input "number" at bounding box center [304, 192] width 58 height 10
type input "750"
click at [390, 226] on span "Update" at bounding box center [383, 226] width 17 height 7
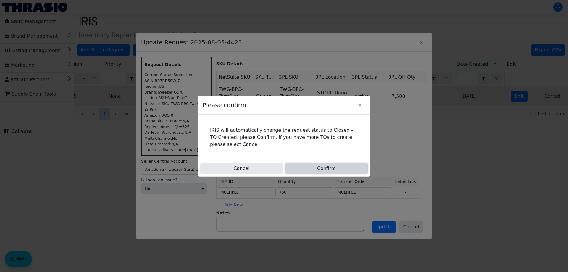
click at [337, 170] on button "Confirm" at bounding box center [326, 168] width 83 height 11
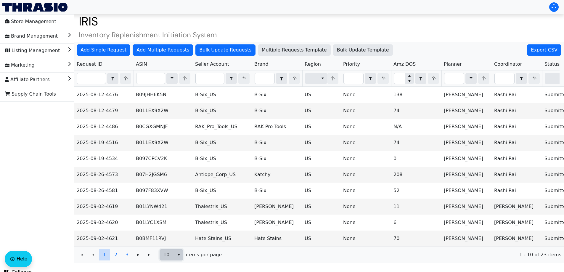
click at [174, 260] on span "10" at bounding box center [167, 254] width 14 height 11
click at [174, 236] on li "50" at bounding box center [171, 238] width 23 height 9
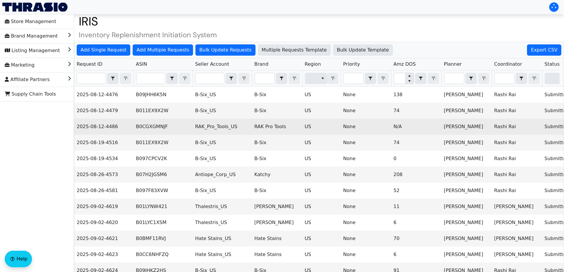
scroll to position [0, 0]
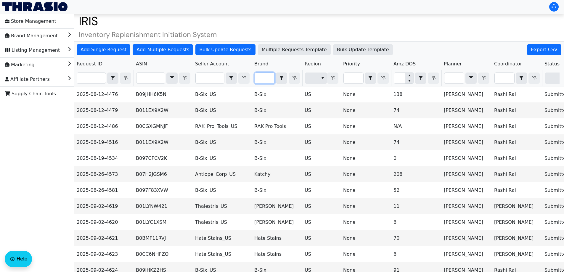
click at [262, 77] on input "Filter" at bounding box center [265, 78] width 20 height 11
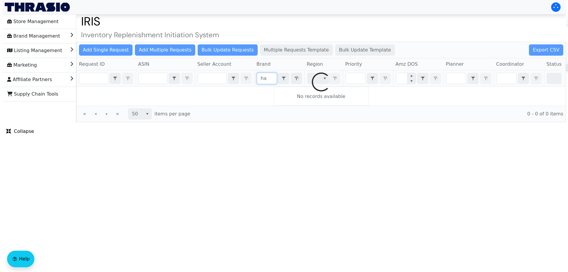
scroll to position [0, 0]
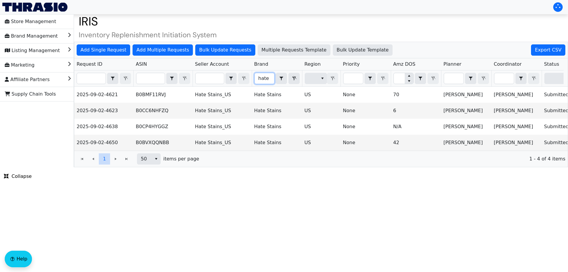
type input "hate"
click at [306, 167] on html "Store Management Brand Management Listing Management Marketing Affiliate Partne…" at bounding box center [284, 83] width 568 height 167
